Goal: Task Accomplishment & Management: Complete application form

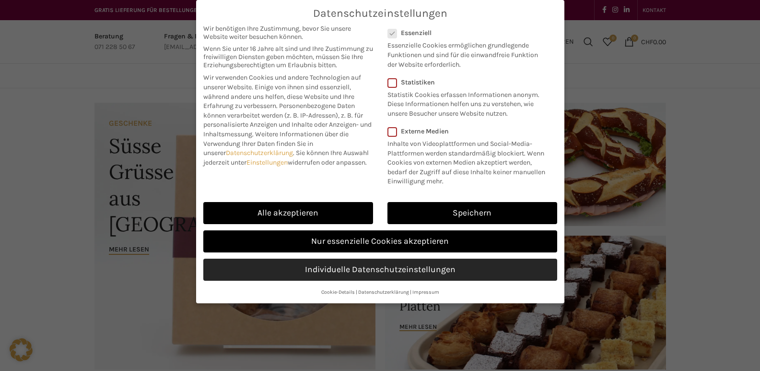
click at [391, 266] on link "Individuelle Datenschutzeinstellungen" at bounding box center [380, 269] width 354 height 22
checkbox input "false"
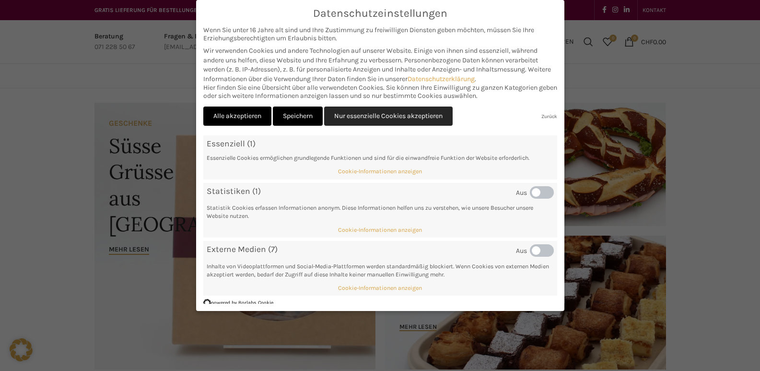
click at [356, 115] on link "Nur essenzielle Cookies akzeptieren" at bounding box center [388, 116] width 129 height 20
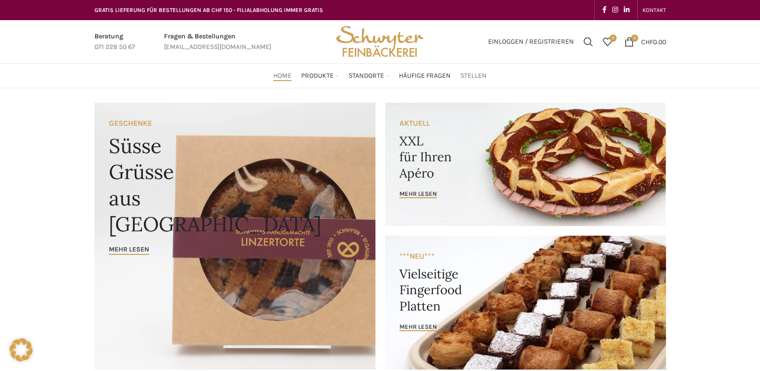
click at [474, 79] on span "Stellen" at bounding box center [473, 75] width 26 height 9
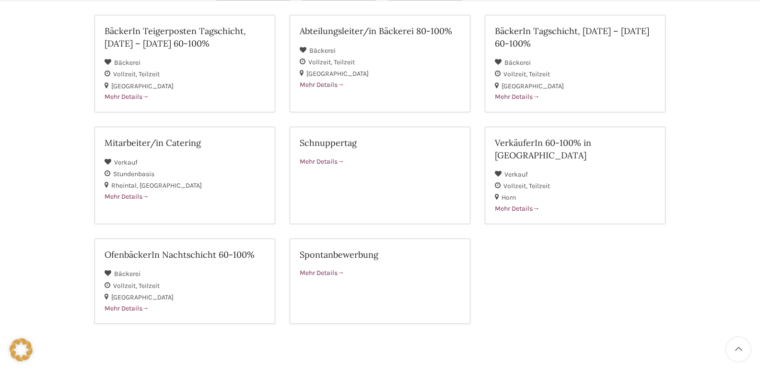
scroll to position [178, 0]
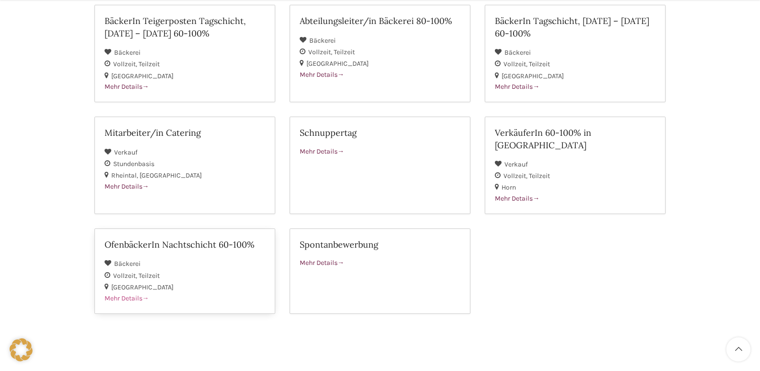
click at [193, 258] on div "Bäckerei" at bounding box center [185, 264] width 161 height 12
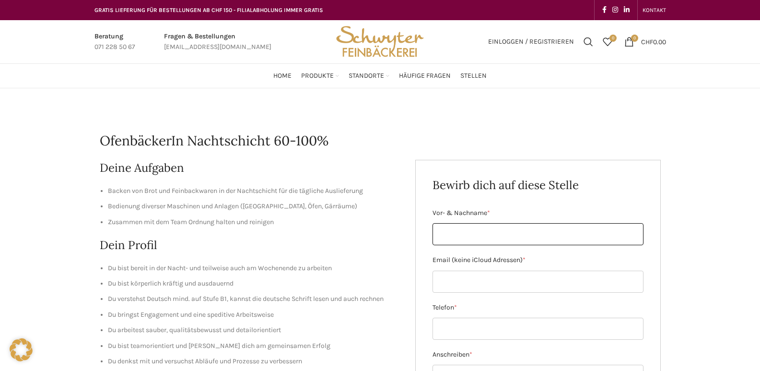
click at [533, 241] on input "Vor- & Nachname *" at bounding box center [538, 234] width 211 height 22
type input "[PERSON_NAME]"
type input "0766880215"
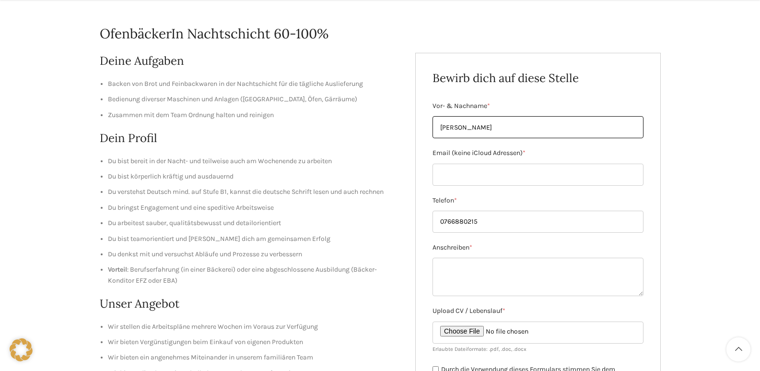
scroll to position [110, 0]
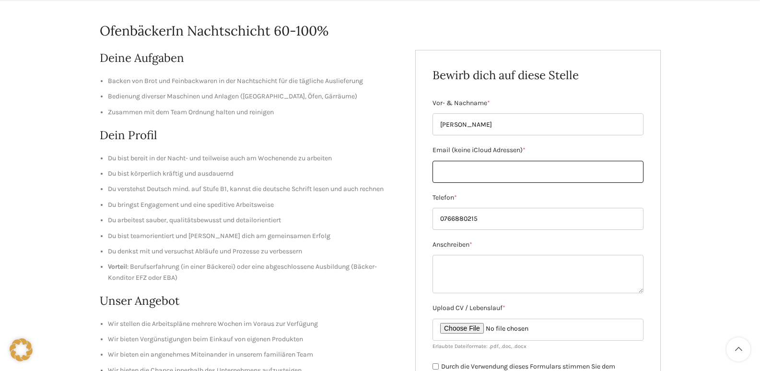
click at [519, 173] on input "Email (keine iCloud Adressen) *" at bounding box center [538, 172] width 211 height 22
type input "hamid.rahmany888@gmail.com"
click at [452, 220] on input "0766880215" at bounding box center [538, 219] width 211 height 22
click at [487, 222] on input "0766880215" at bounding box center [538, 219] width 211 height 22
click at [484, 219] on input "0766880215" at bounding box center [538, 219] width 211 height 22
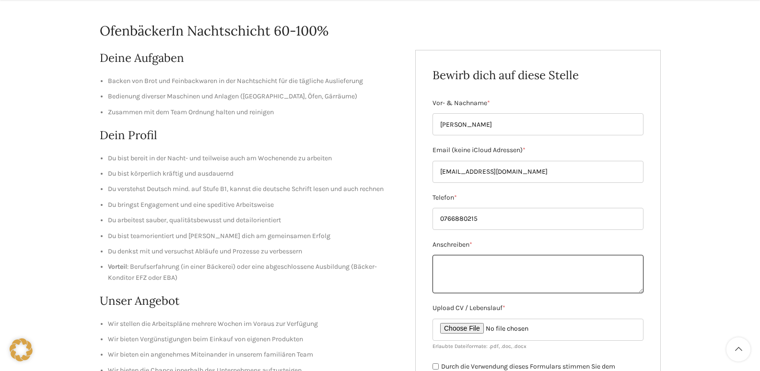
click at [497, 270] on textarea "Anschreiben *" at bounding box center [538, 274] width 211 height 38
drag, startPoint x: 486, startPoint y: 278, endPoint x: 509, endPoint y: 308, distance: 38.0
click at [485, 278] on textarea "Sehr geehrte Damen und Herren, mit grosser MOtivation" at bounding box center [538, 274] width 211 height 38
click at [523, 277] on textarea "Sehr geehrte Damen und Herren, mit grosser Motivation" at bounding box center [538, 274] width 211 height 38
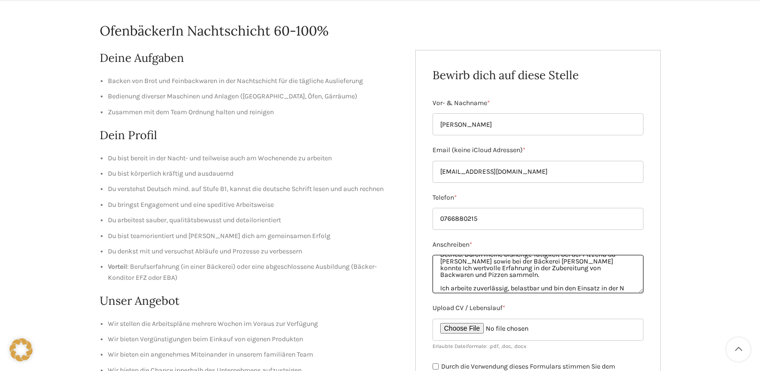
scroll to position [41, 0]
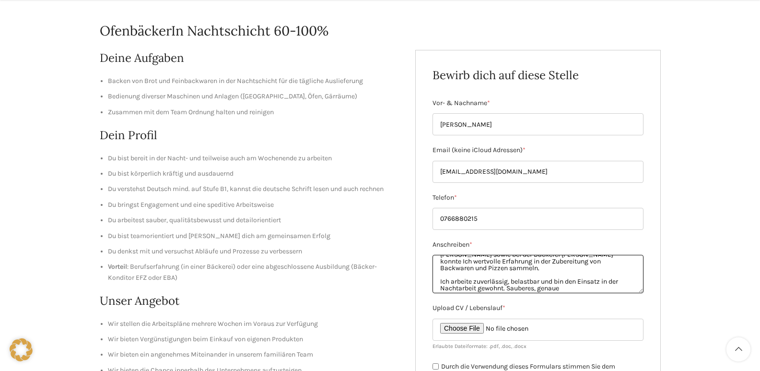
click at [572, 289] on textarea "Sehr geehrte Damen und Herren, mit grosser Motivation bewerbe Ich mich um die a…" at bounding box center [538, 274] width 211 height 38
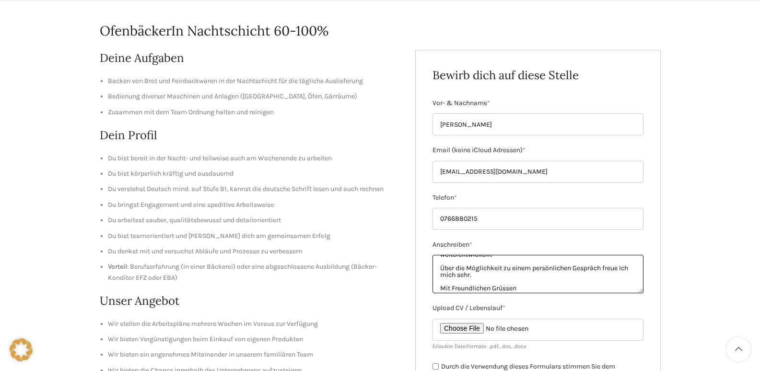
scroll to position [102, 0]
type textarea "Sehr geehrte Damen und Herren, mit grosser Motivation bewerbe Ich mich um die a…"
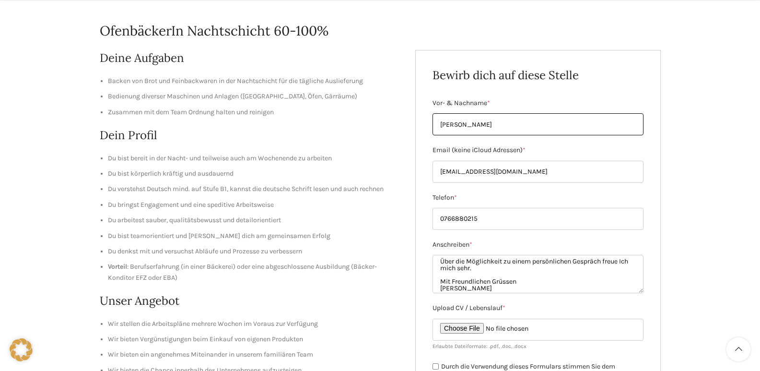
click at [530, 125] on input "HAMID RAHMANY" at bounding box center [538, 124] width 211 height 22
type input "H"
type input "Hamid Rahmany"
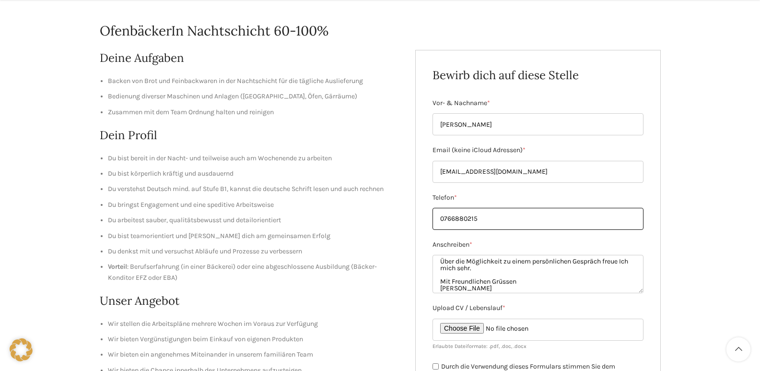
click at [507, 220] on input "0766880215" at bounding box center [538, 219] width 211 height 22
type input "0766880215"
click at [560, 180] on input "hamid.rahmany888@gmail.com" at bounding box center [538, 172] width 211 height 22
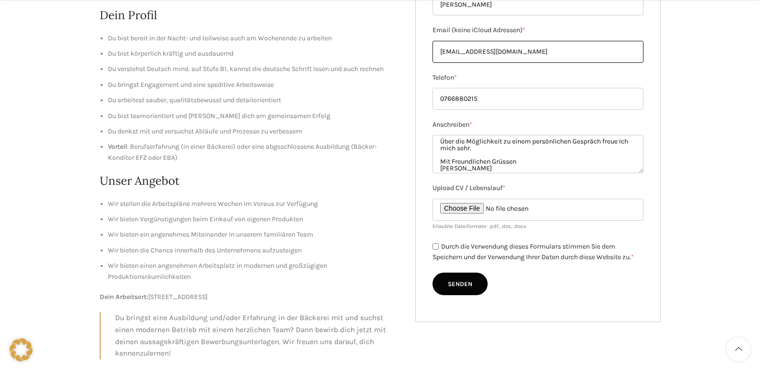
scroll to position [246, 0]
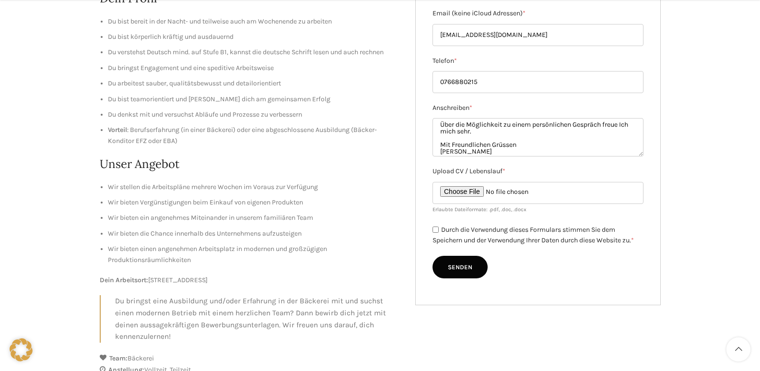
click at [444, 229] on label "Durch die Verwendung dieses Formulars stimmen Sie dem Speichern und der Verwend…" at bounding box center [533, 234] width 201 height 19
click at [439, 229] on input "Durch die Verwendung dieses Formulars stimmen Sie dem Speichern und der Verwend…" at bounding box center [436, 229] width 6 height 6
checkbox input "true"
